Goal: Information Seeking & Learning: Find specific fact

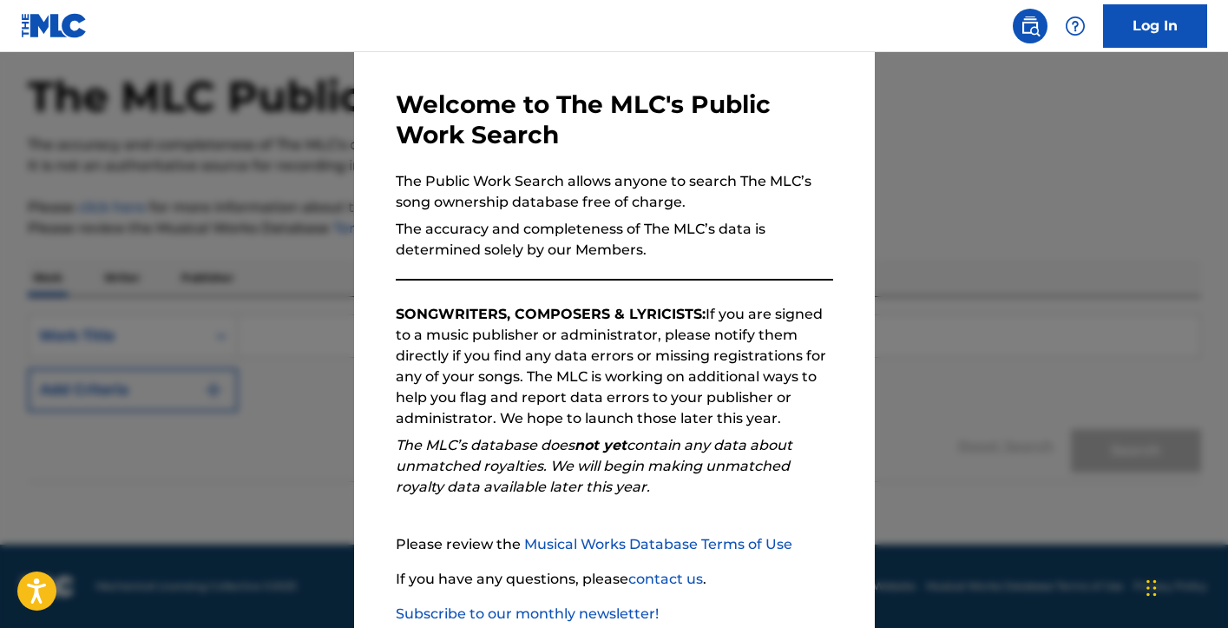
scroll to position [167, 0]
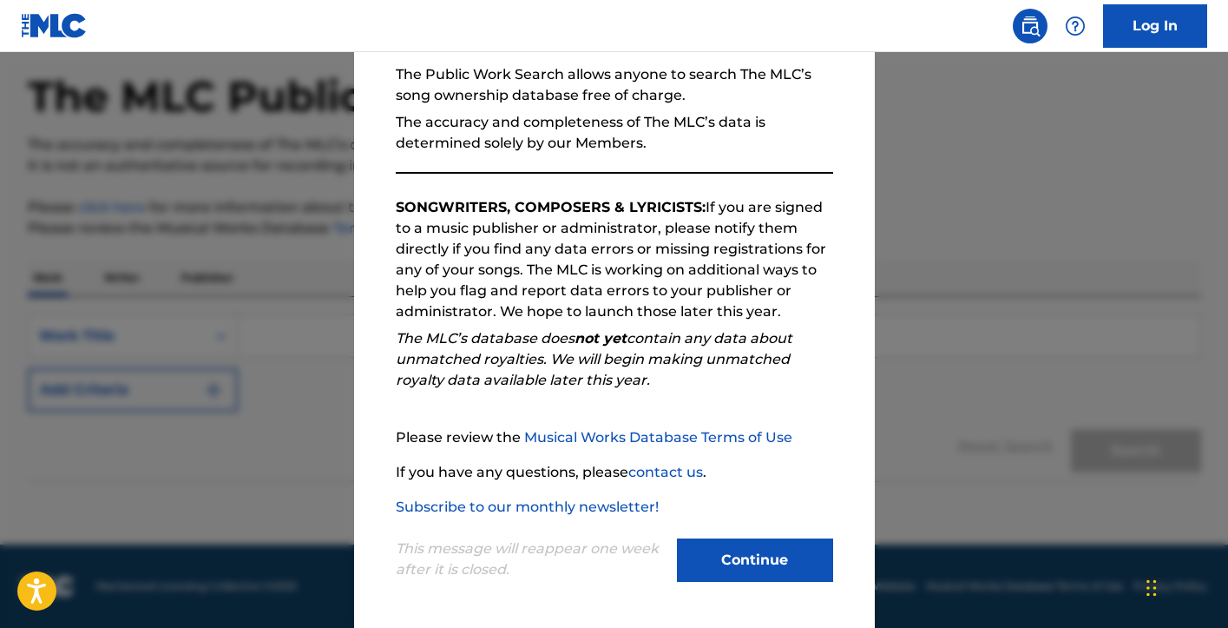
click at [759, 568] on button "Continue" at bounding box center [755, 559] width 156 height 43
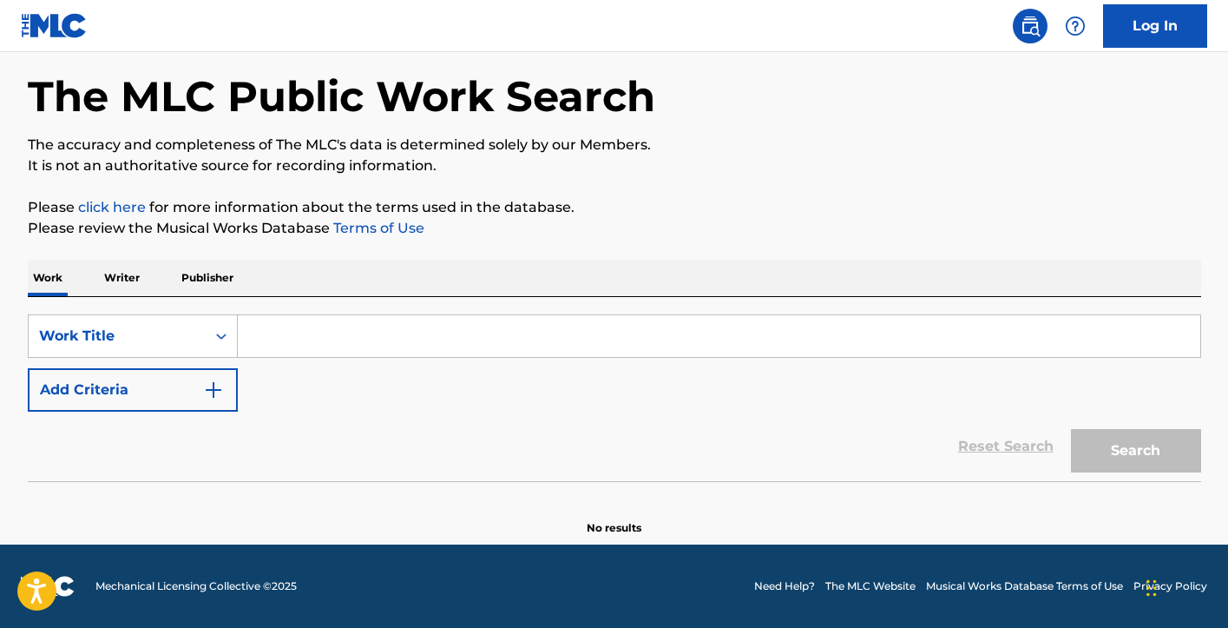
click at [275, 339] on input "Search Form" at bounding box center [719, 336] width 963 height 42
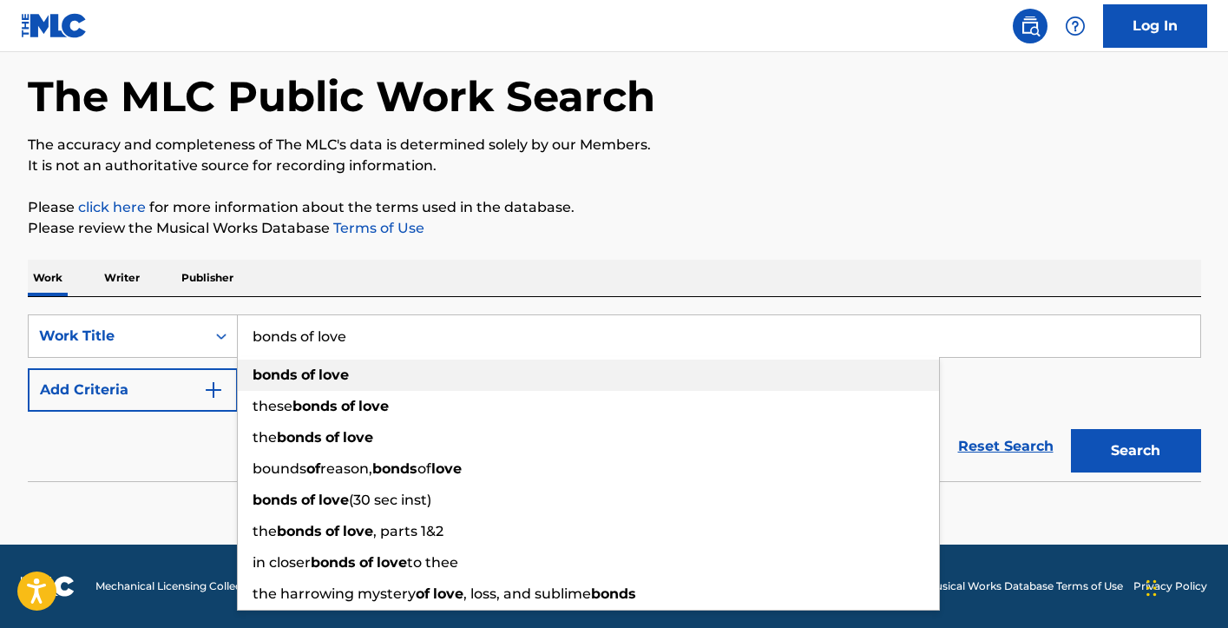
type input "bonds of love"
click at [263, 384] on div "bonds of love" at bounding box center [588, 374] width 701 height 31
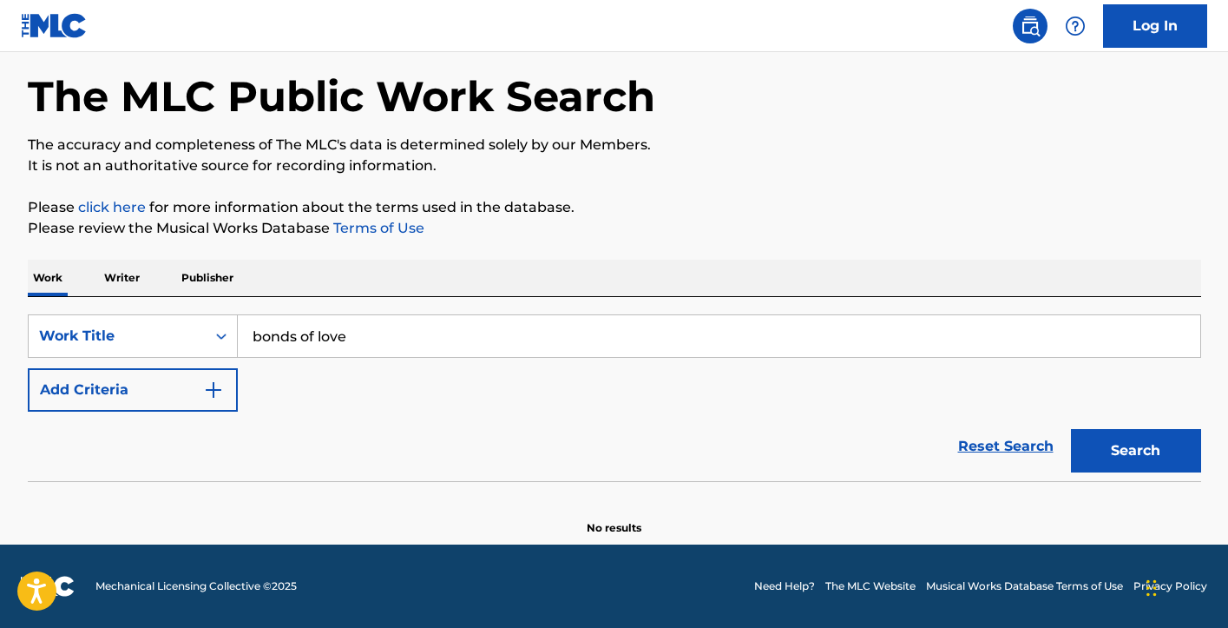
click at [1141, 456] on button "Search" at bounding box center [1136, 450] width 130 height 43
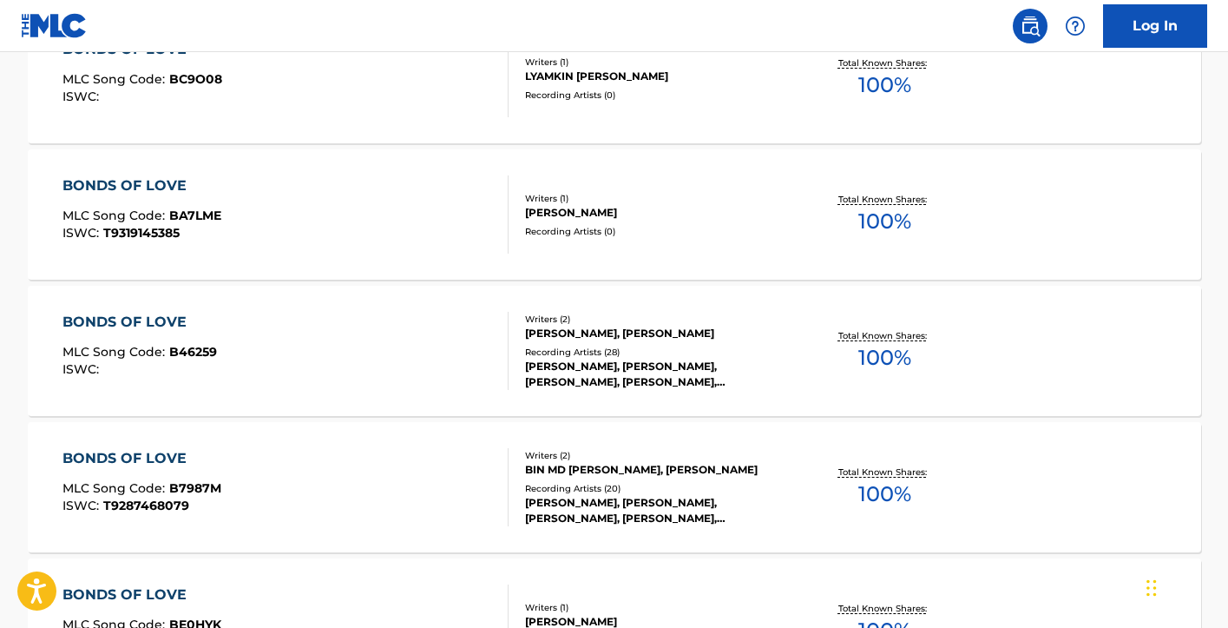
scroll to position [848, 0]
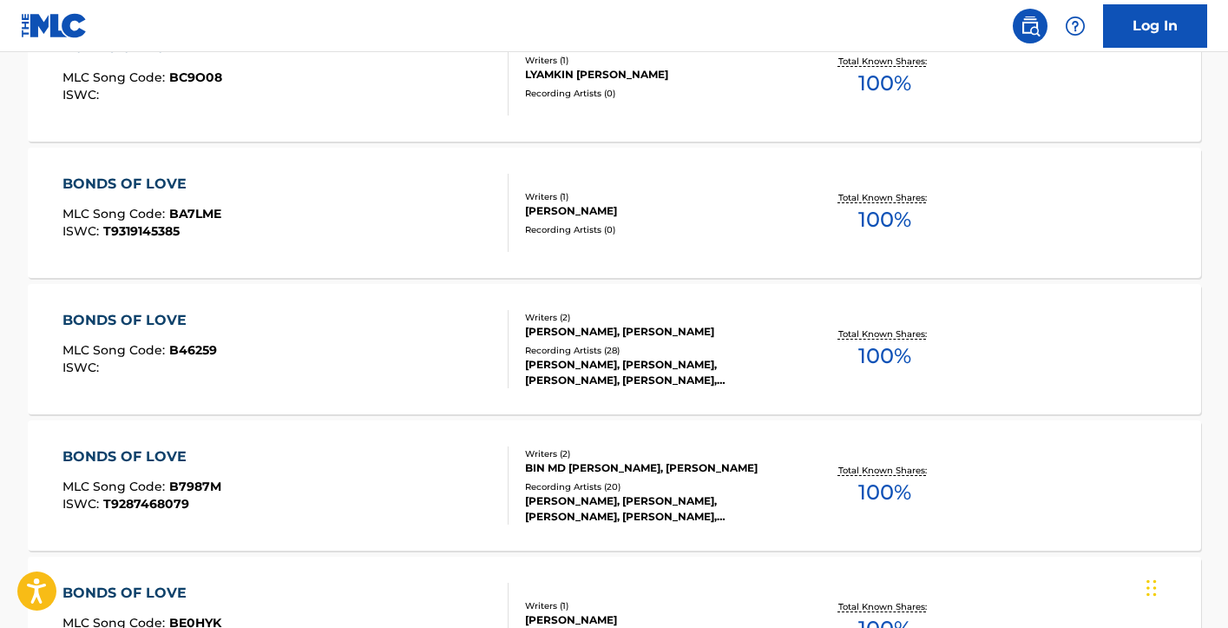
click at [125, 319] on div "BONDS OF LOVE" at bounding box center [139, 320] width 155 height 21
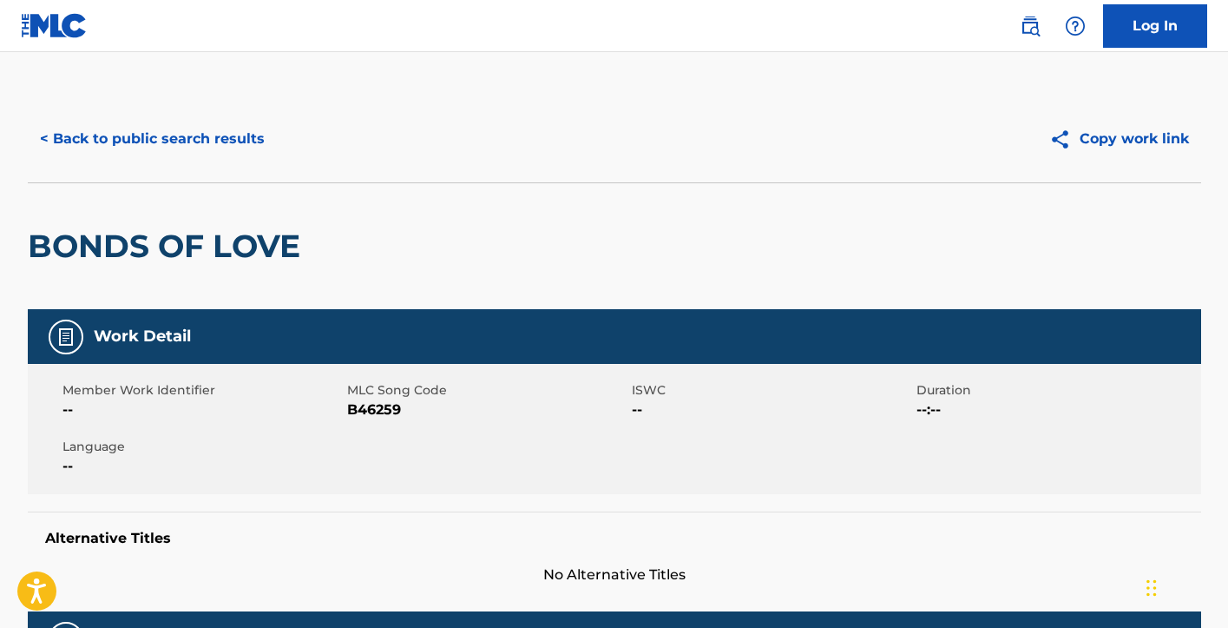
click at [128, 144] on button "< Back to public search results" at bounding box center [152, 138] width 249 height 43
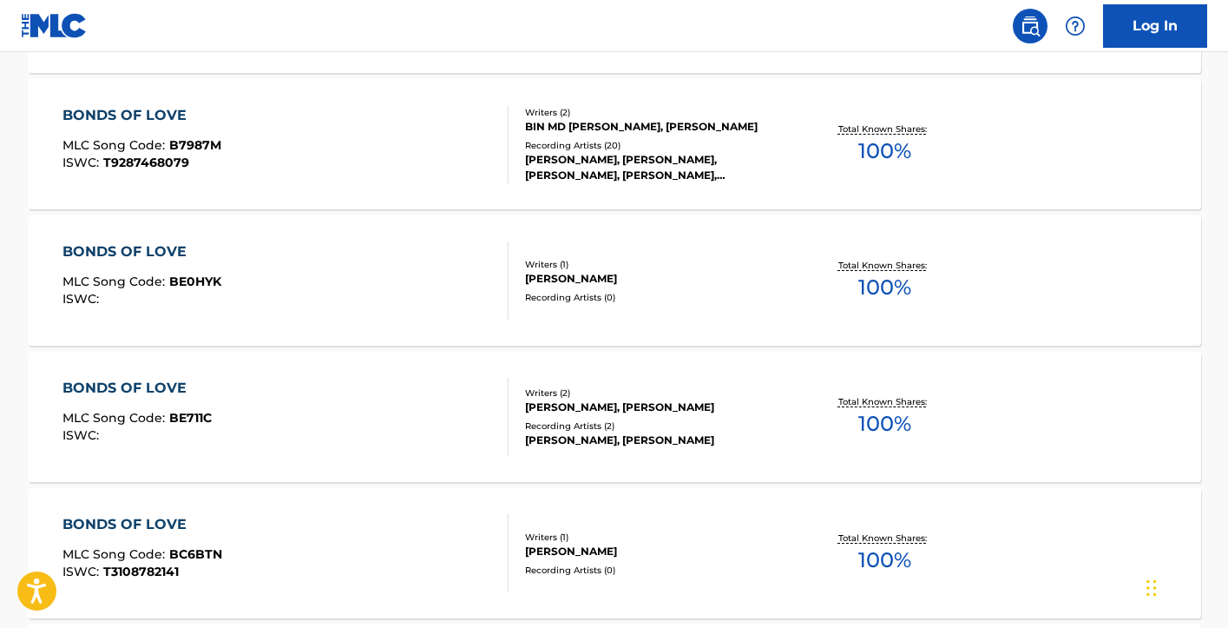
scroll to position [1190, 0]
click at [123, 385] on div "BONDS OF LOVE" at bounding box center [136, 387] width 149 height 21
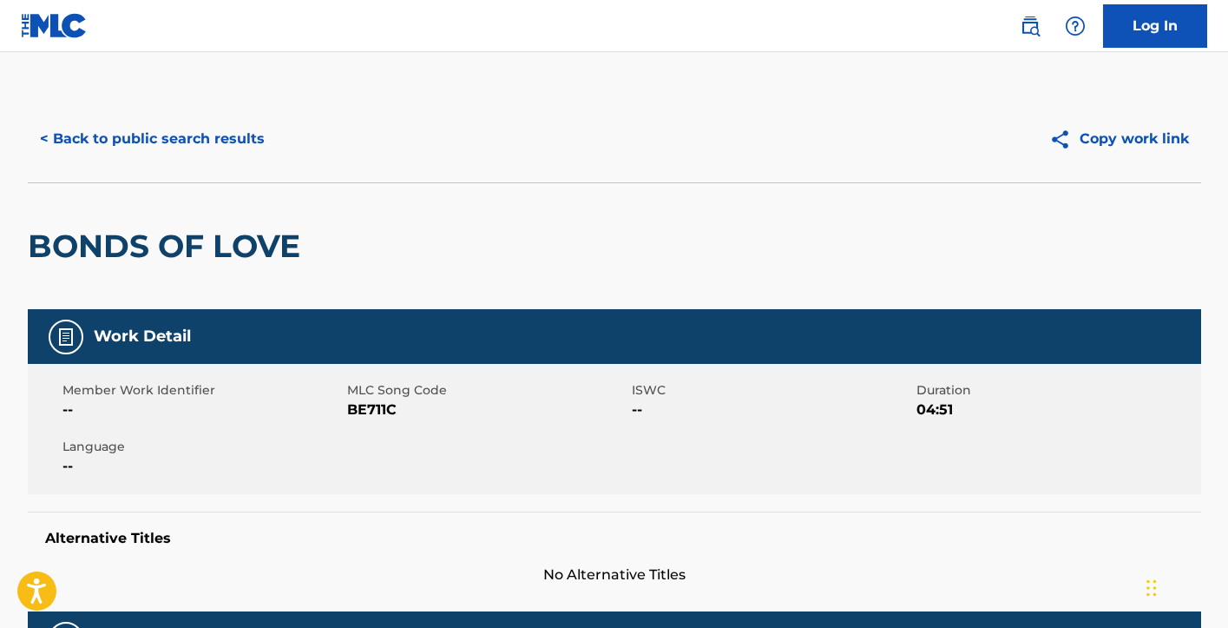
click at [113, 147] on button "< Back to public search results" at bounding box center [152, 138] width 249 height 43
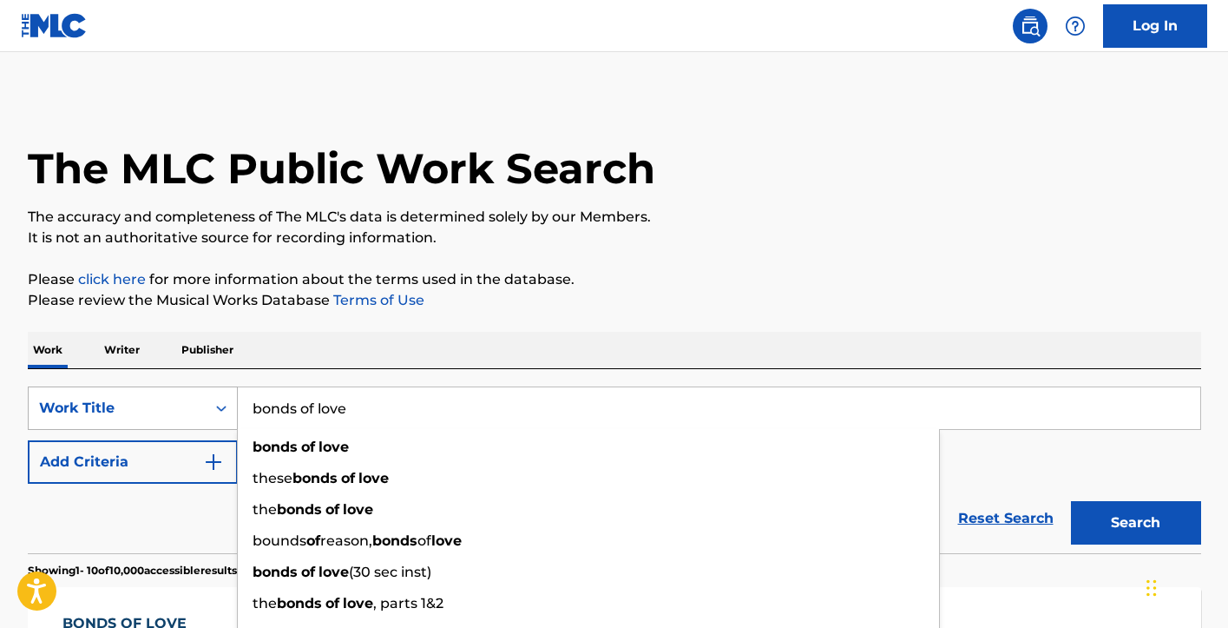
drag, startPoint x: 201, startPoint y: 411, endPoint x: 178, endPoint y: 409, distance: 22.6
click at [178, 409] on div "SearchWithCriteriae79ce150-4c88-41f7-b294-fa0e1e3b6235 Work Title bonds of love…" at bounding box center [615, 407] width 1174 height 43
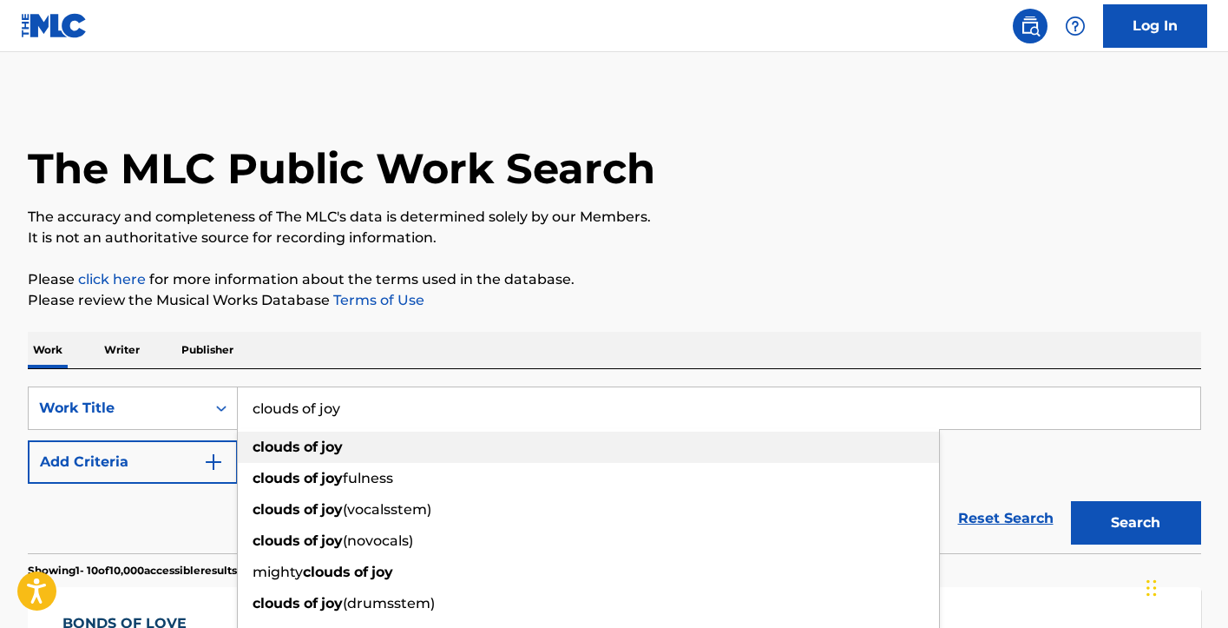
type input "clouds of joy"
click at [313, 451] on strong "of" at bounding box center [311, 446] width 14 height 16
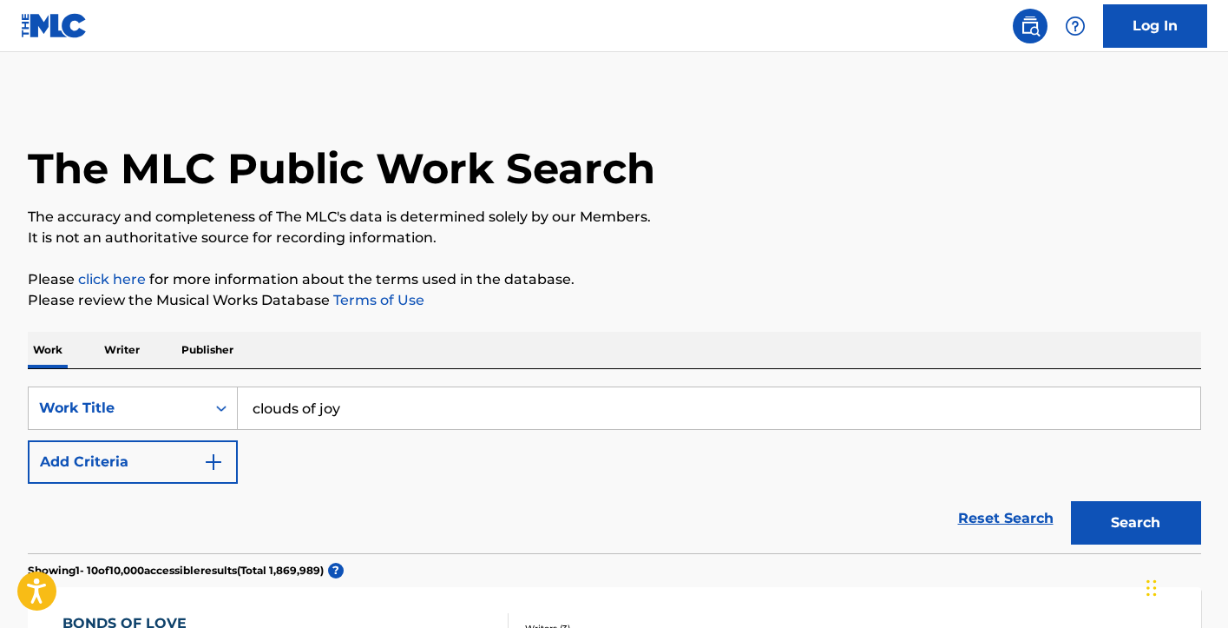
click at [1122, 516] on button "Search" at bounding box center [1136, 522] width 130 height 43
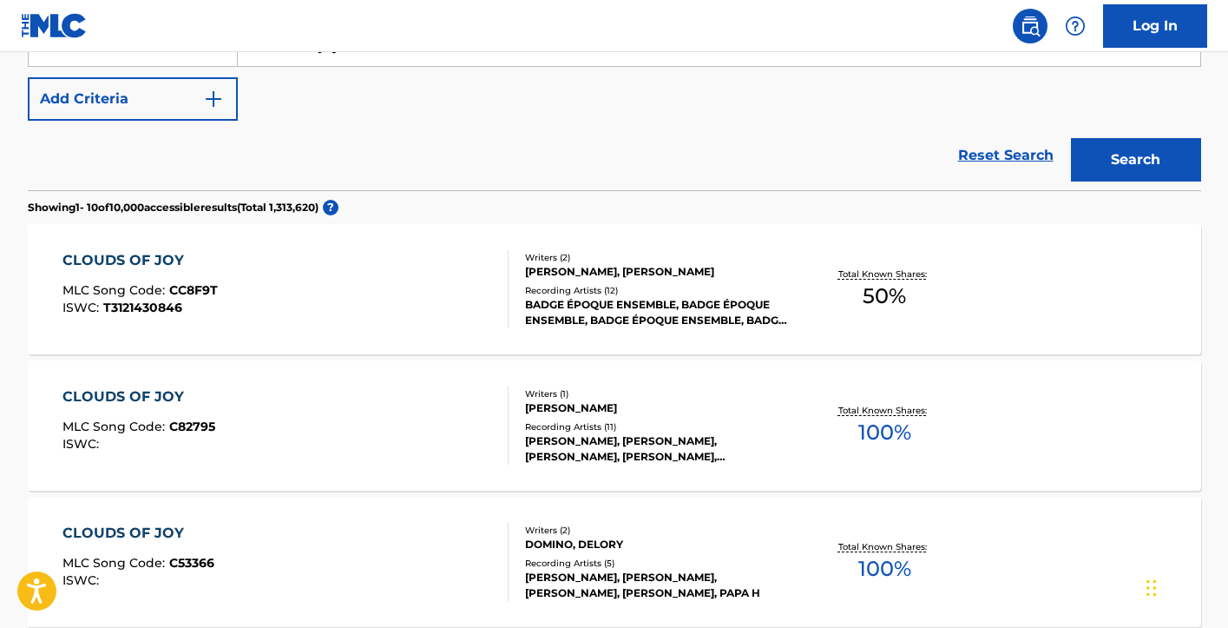
scroll to position [372, 0]
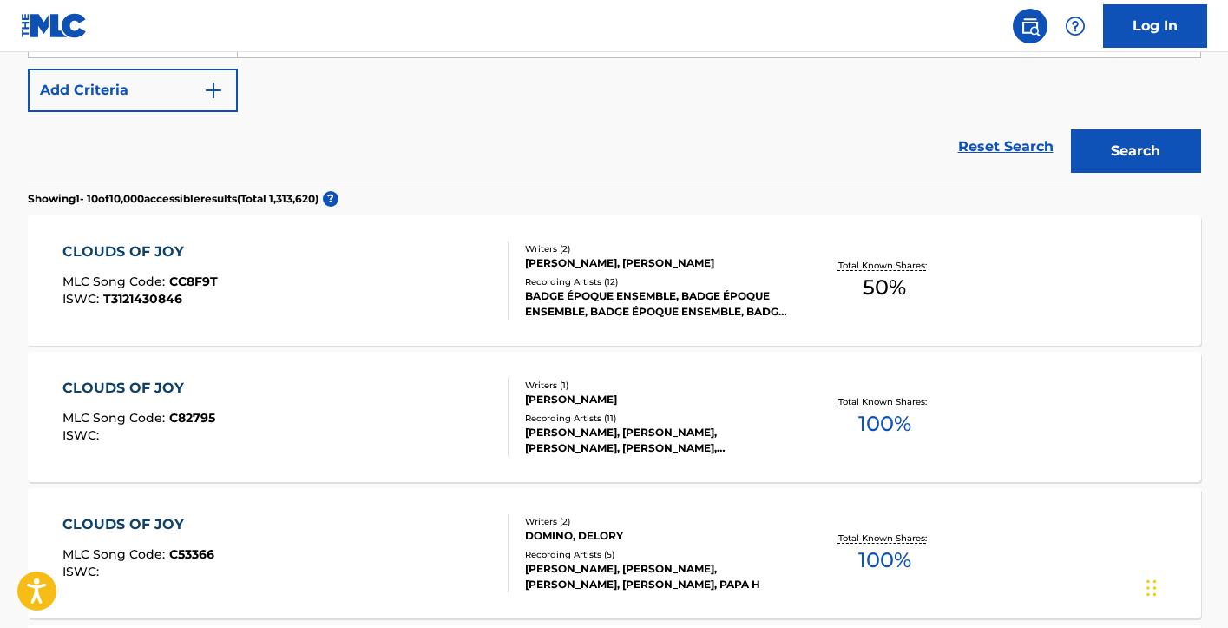
click at [115, 385] on div "CLOUDS OF JOY" at bounding box center [138, 388] width 153 height 21
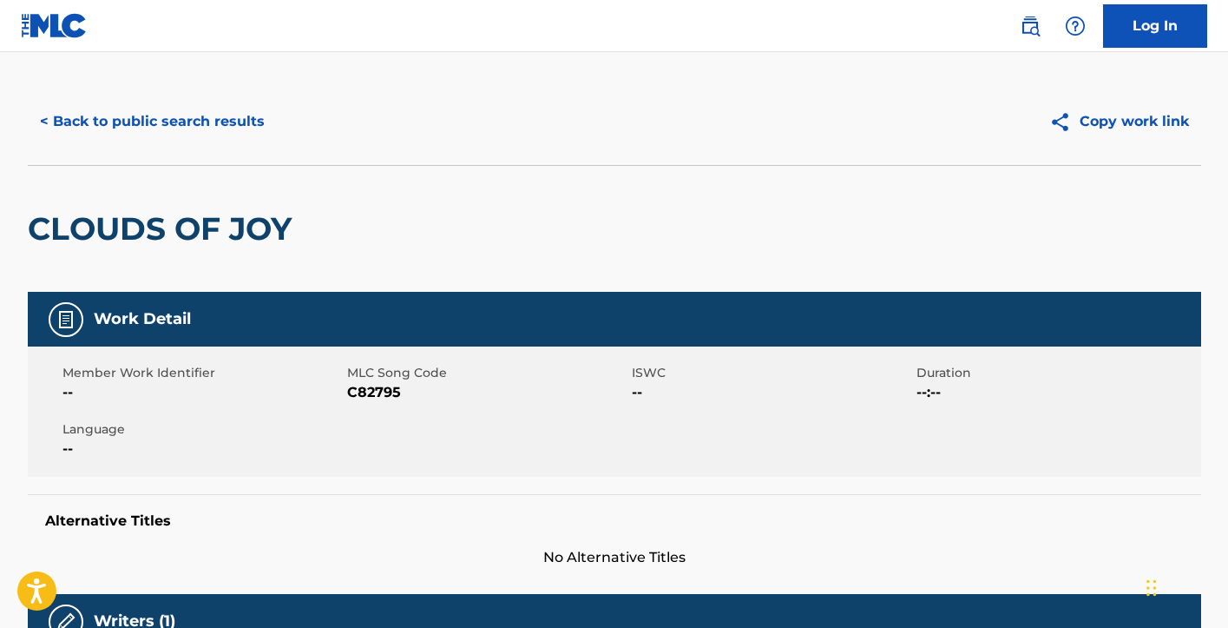
scroll to position [4, 0]
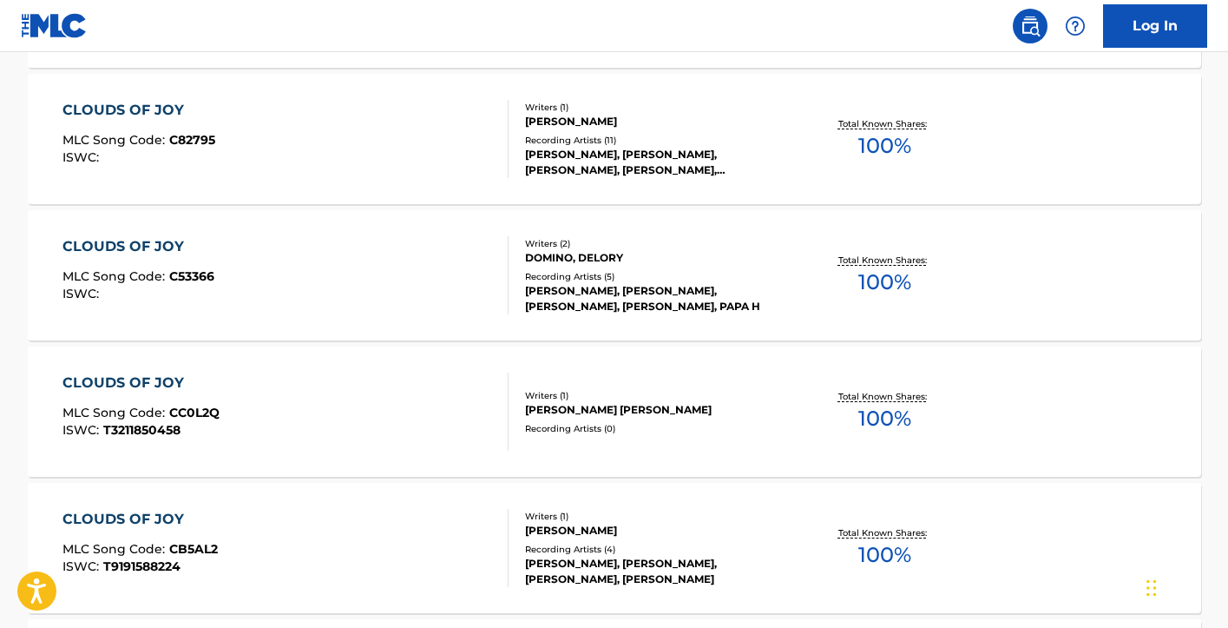
scroll to position [654, 0]
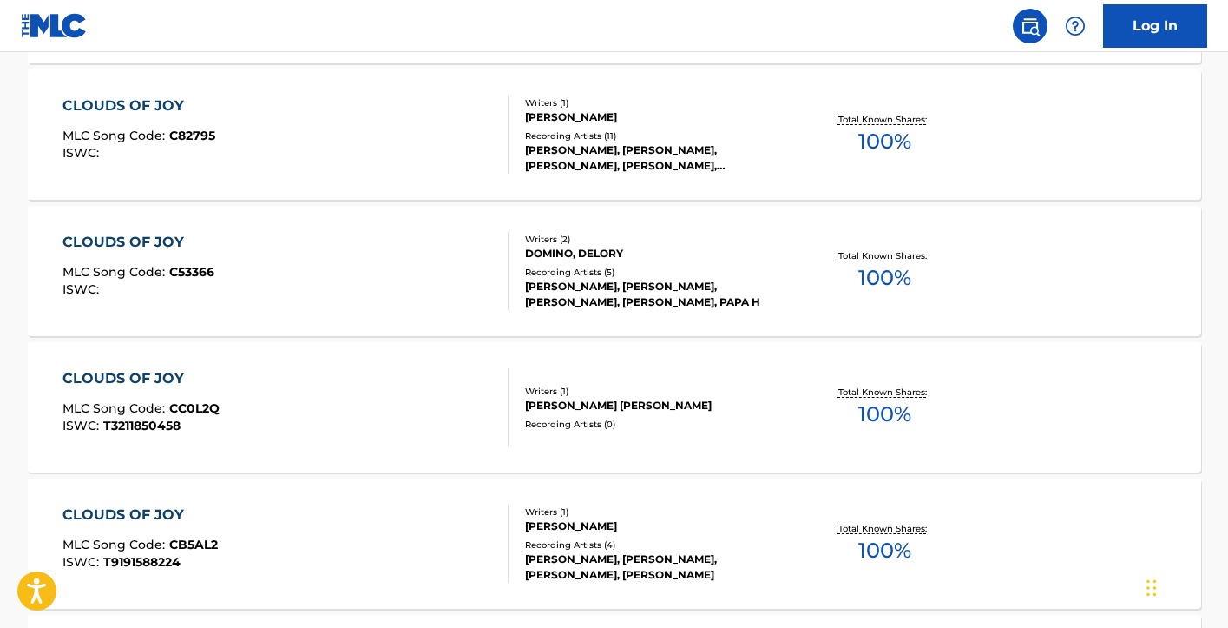
click at [139, 248] on div "CLOUDS OF JOY" at bounding box center [138, 242] width 152 height 21
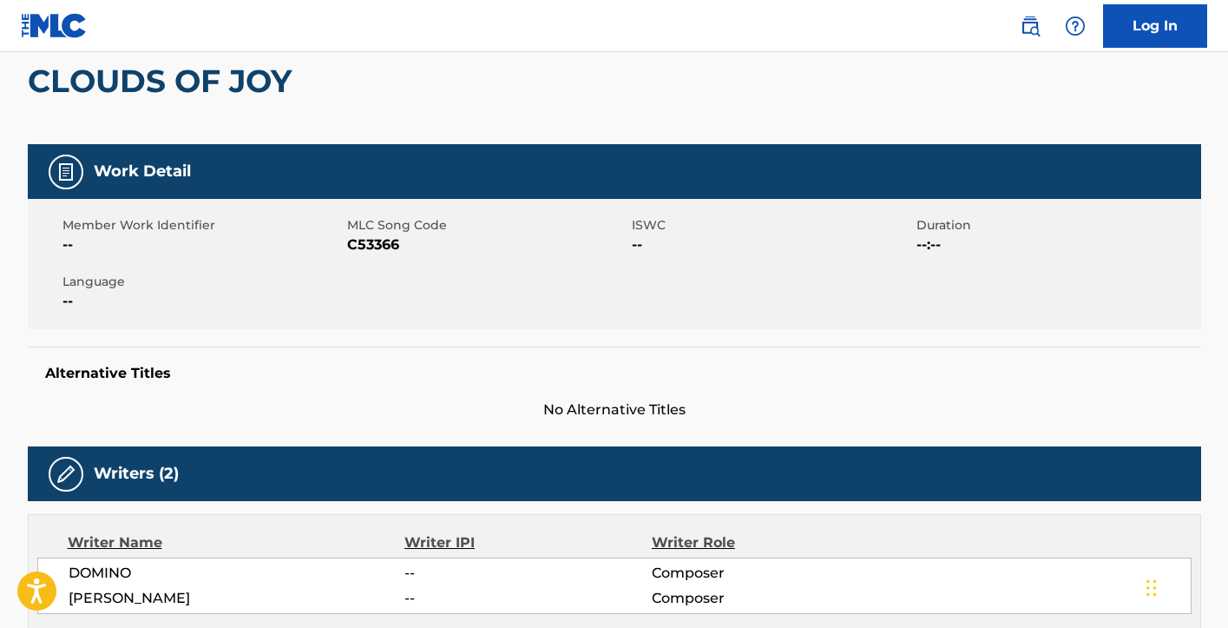
scroll to position [163, 0]
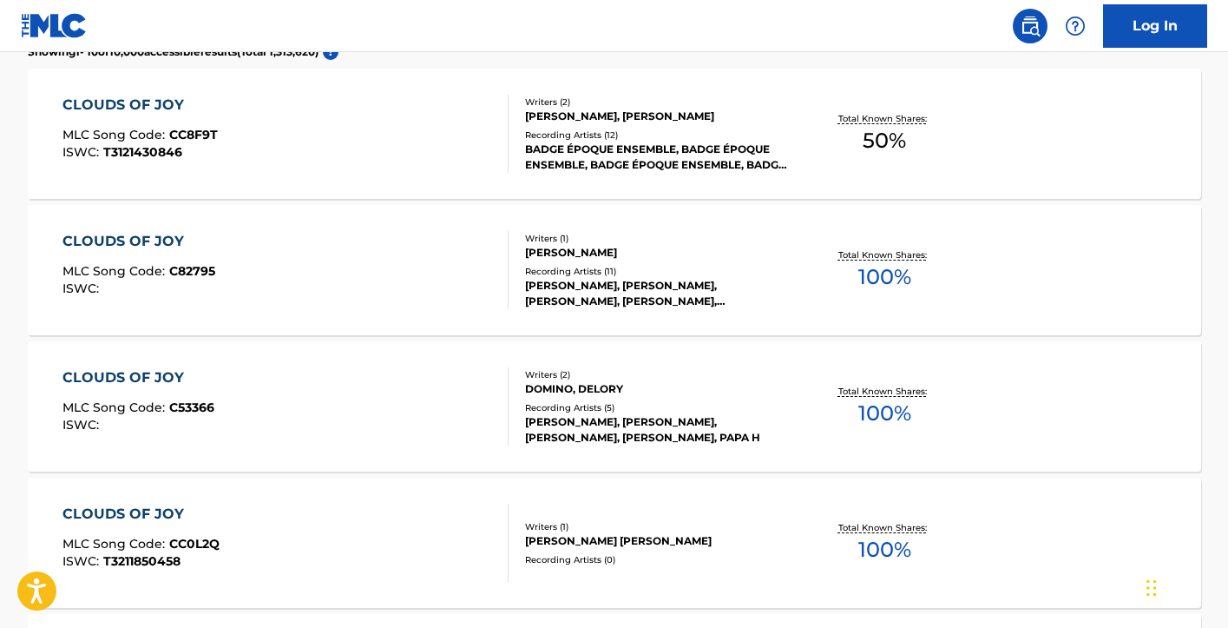
scroll to position [517, 0]
click at [108, 242] on div "CLOUDS OF JOY" at bounding box center [138, 242] width 153 height 21
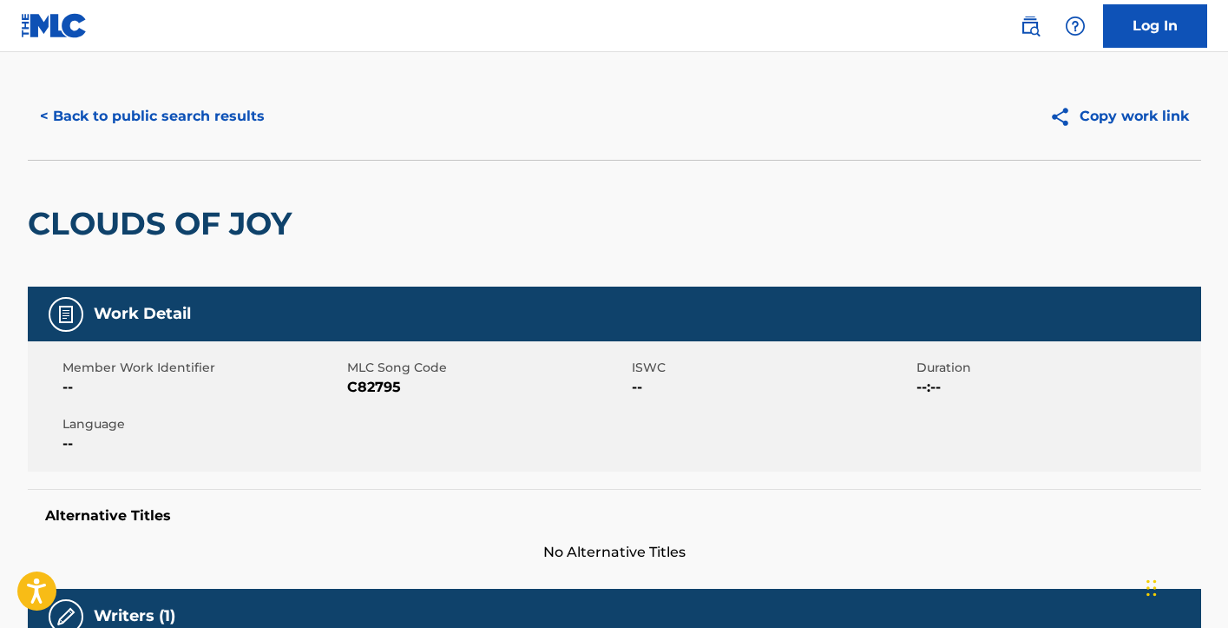
scroll to position [20, 0]
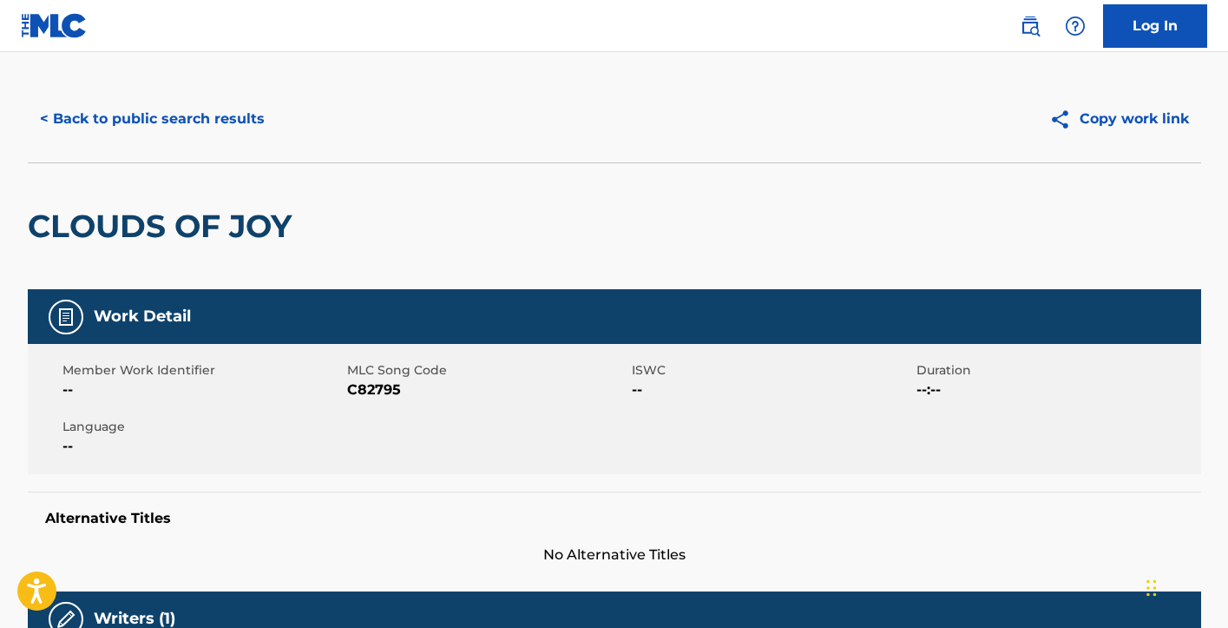
click at [124, 117] on button "< Back to public search results" at bounding box center [152, 118] width 249 height 43
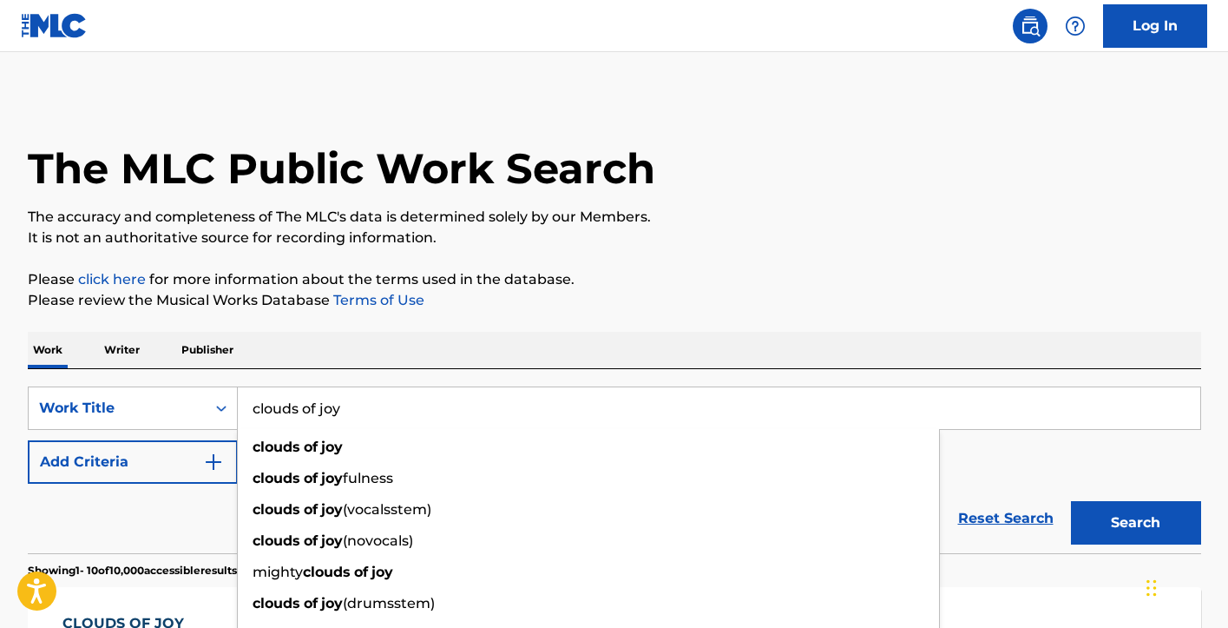
drag, startPoint x: 374, startPoint y: 409, endPoint x: 84, endPoint y: 378, distance: 291.6
click at [84, 378] on div "SearchWithCriteriae79ce150-4c88-41f7-b294-fa0e1e3b6235 Work Title clouds of joy…" at bounding box center [615, 461] width 1174 height 184
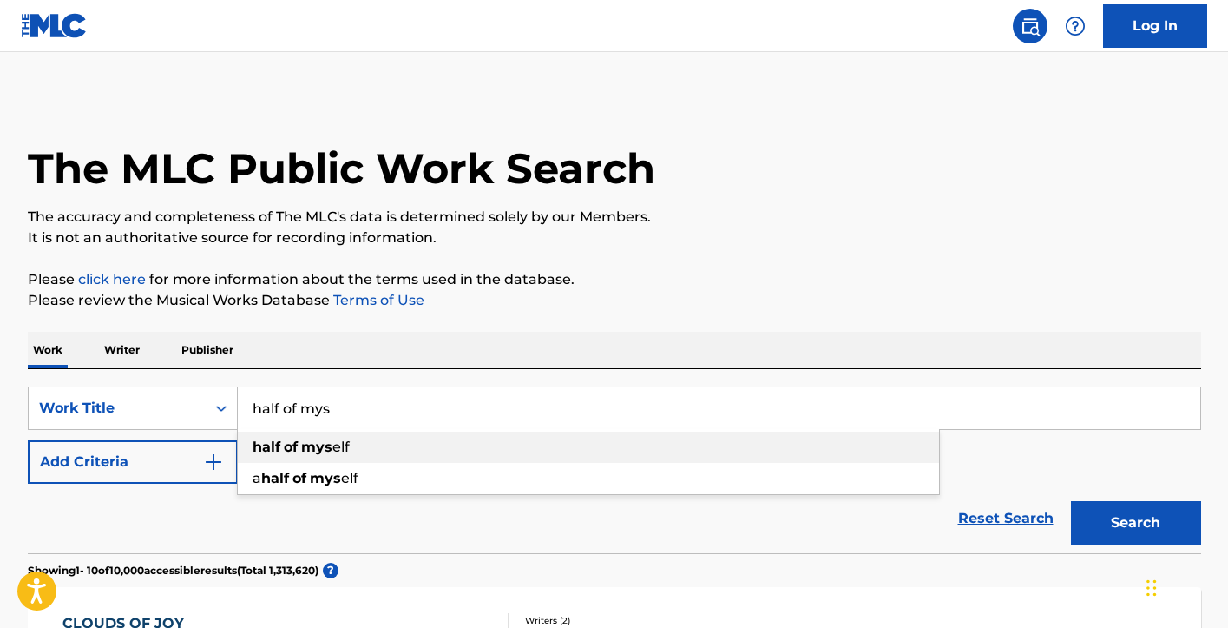
click at [276, 448] on strong "half" at bounding box center [267, 446] width 28 height 16
type input "half of myself"
click at [1123, 520] on button "Search" at bounding box center [1136, 522] width 130 height 43
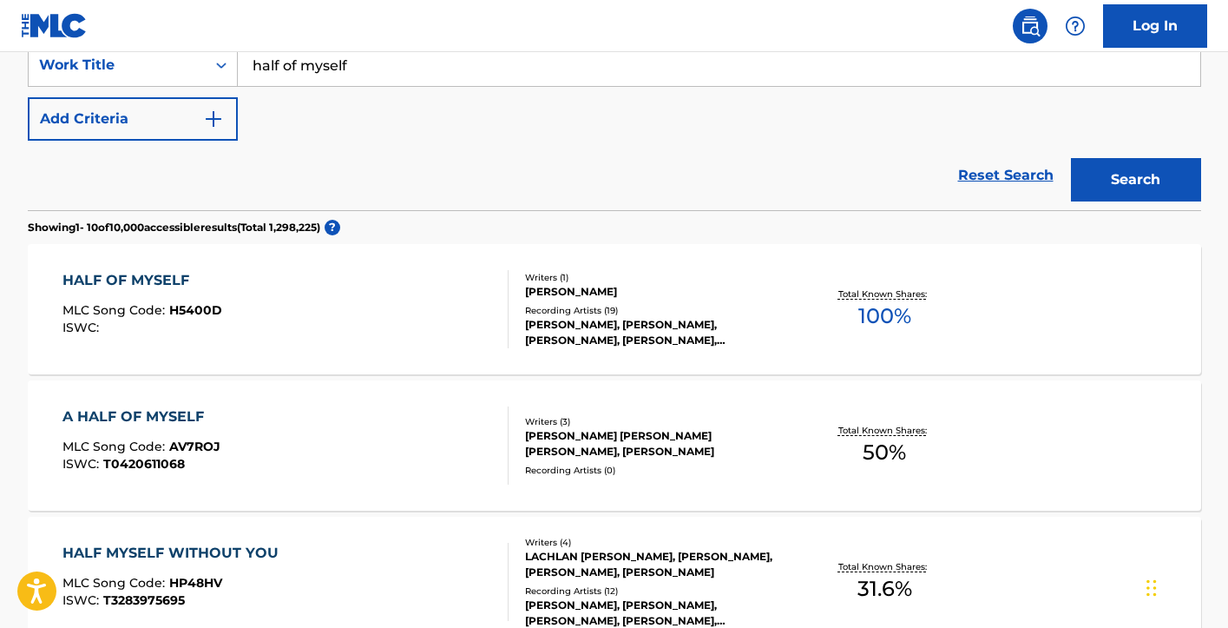
scroll to position [335, 0]
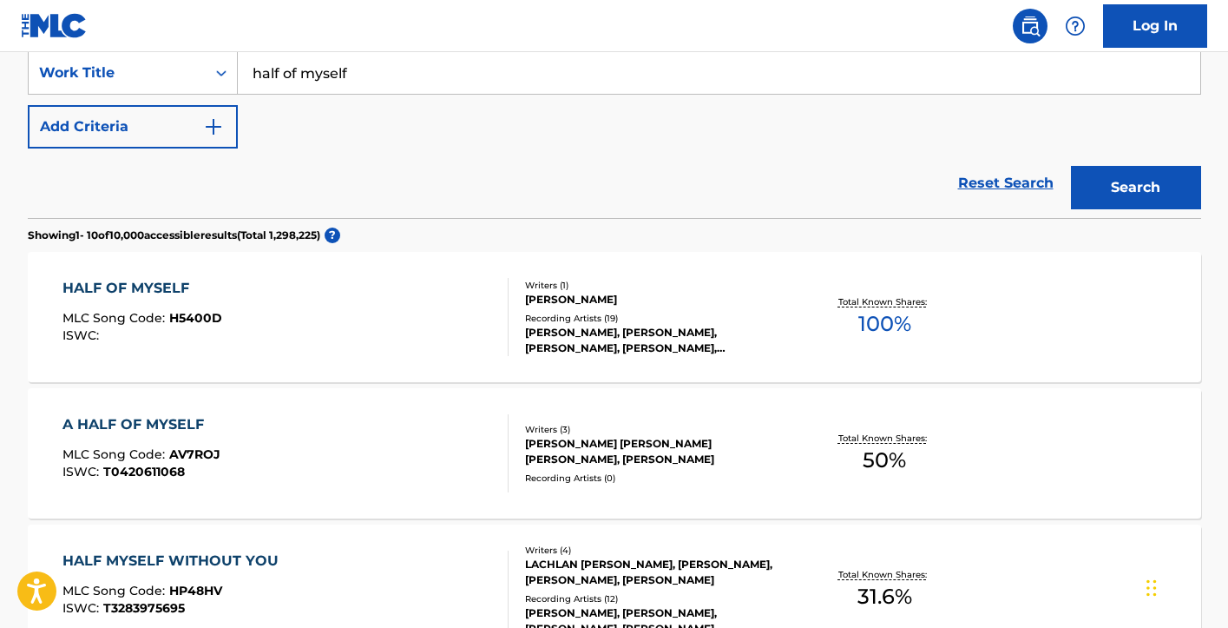
click at [125, 286] on div "HALF OF MYSELF" at bounding box center [142, 288] width 160 height 21
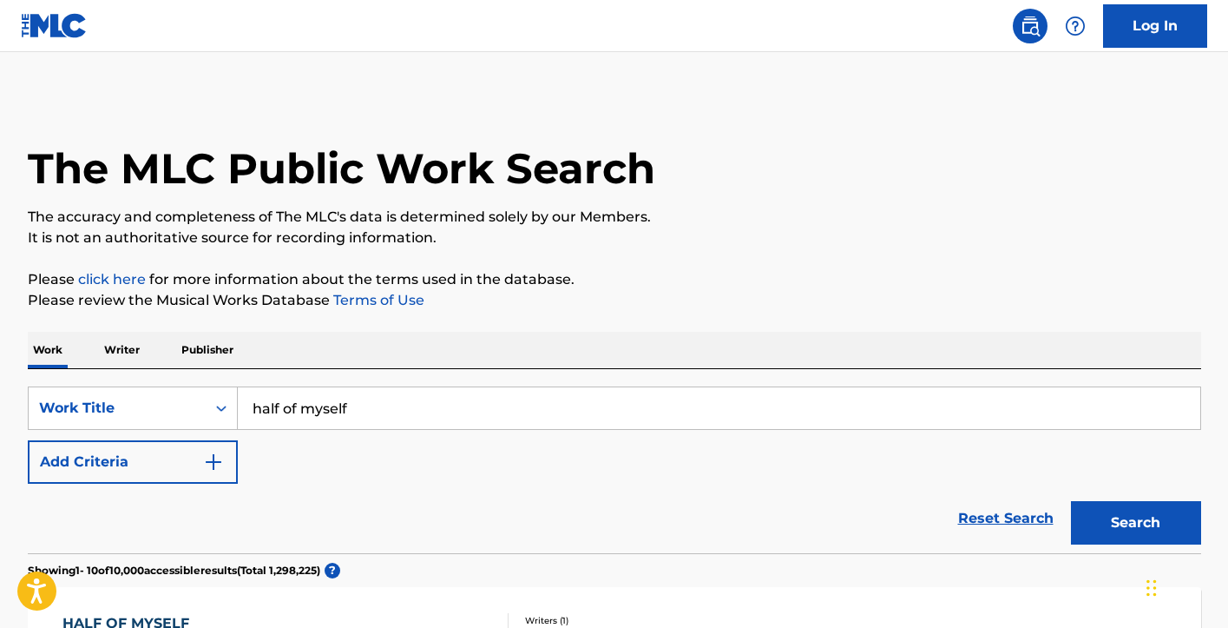
scroll to position [335, 0]
